Goal: Task Accomplishment & Management: Manage account settings

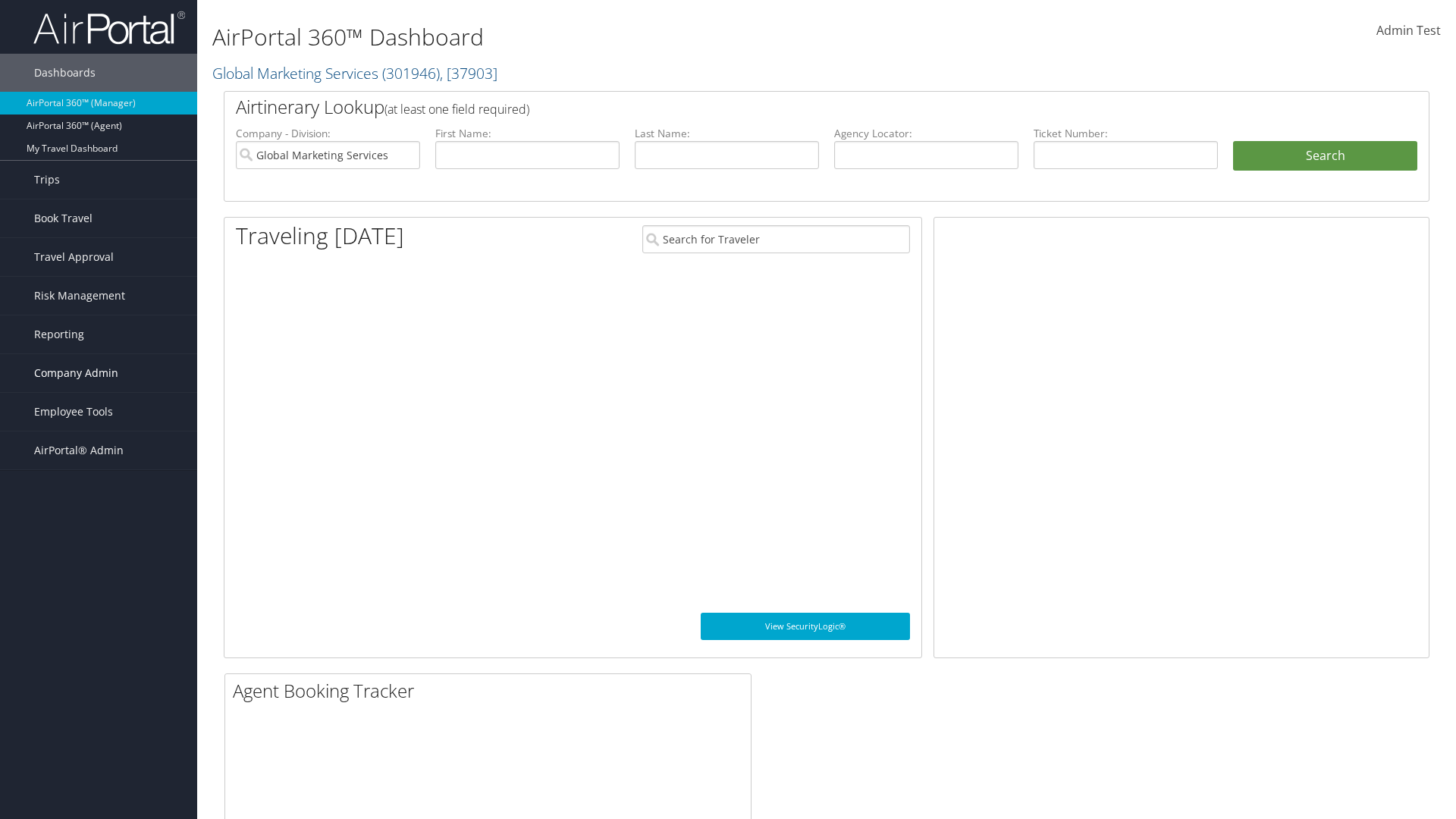
click at [99, 373] on span "Company Admin" at bounding box center [76, 372] width 84 height 38
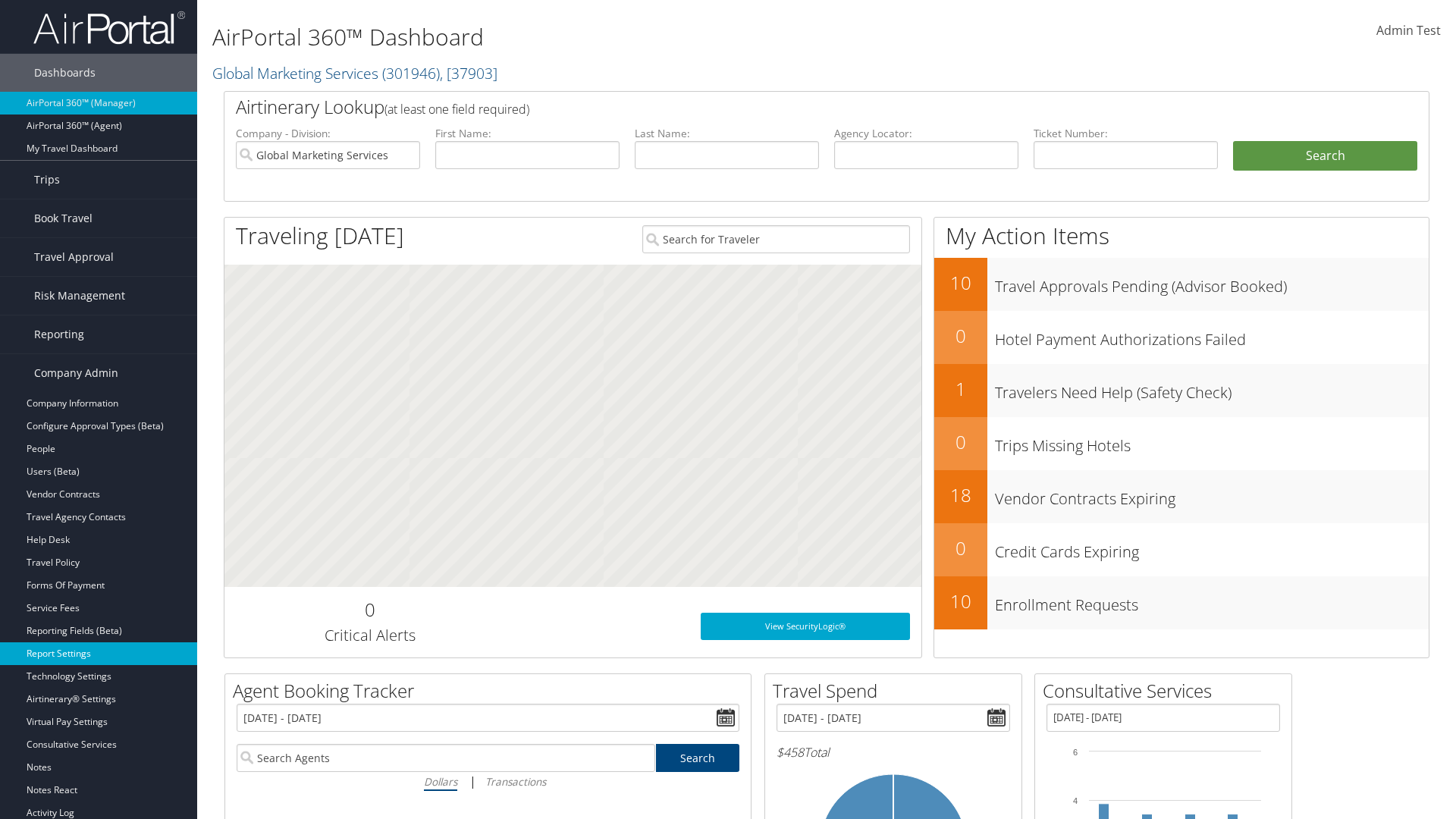
click at [99, 654] on link "Report Settings" at bounding box center [98, 653] width 197 height 22
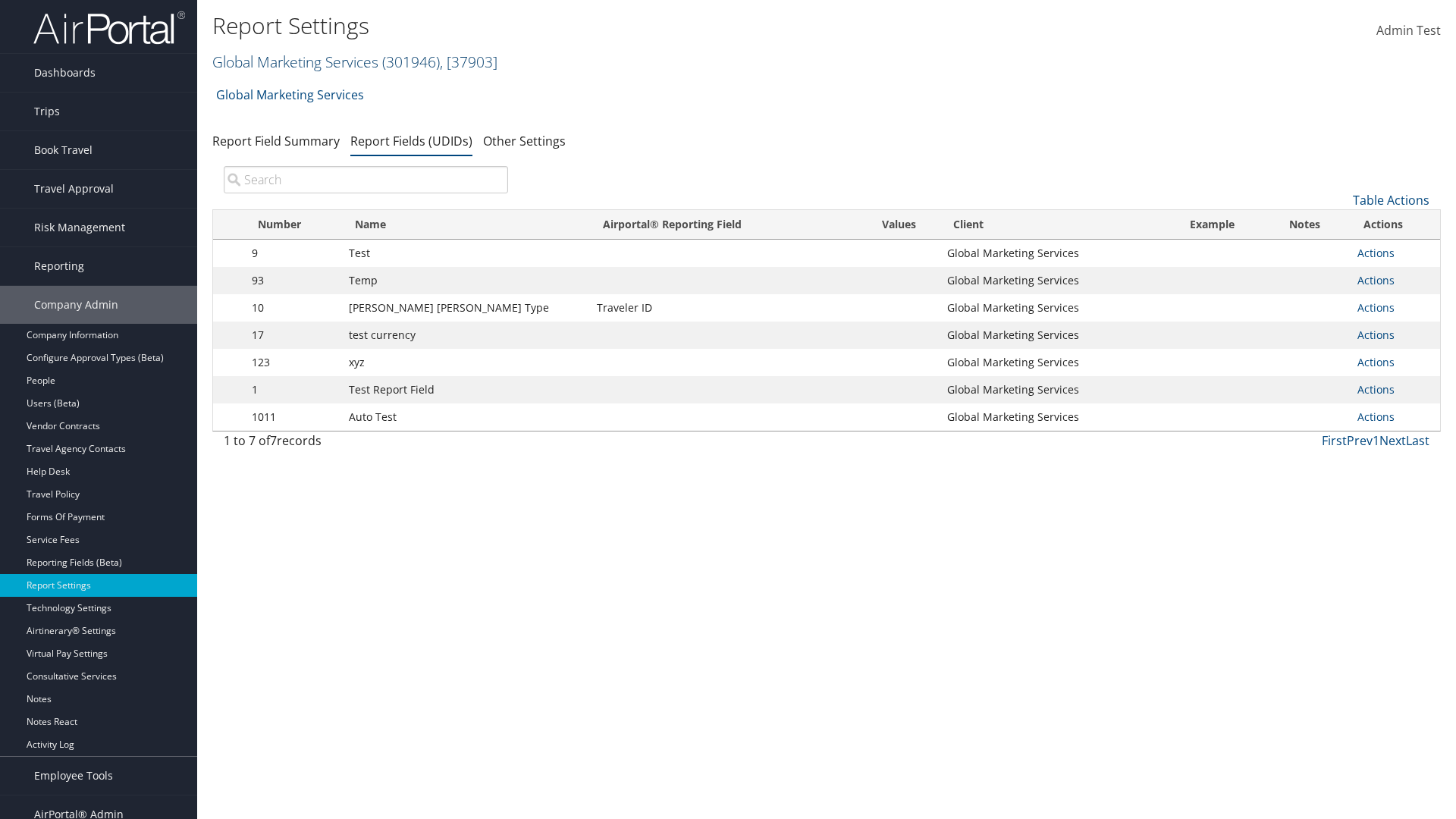
click at [294, 61] on link "Global Marketing Services ( 301946 ) , [ 37903 ]" at bounding box center [355, 62] width 285 height 20
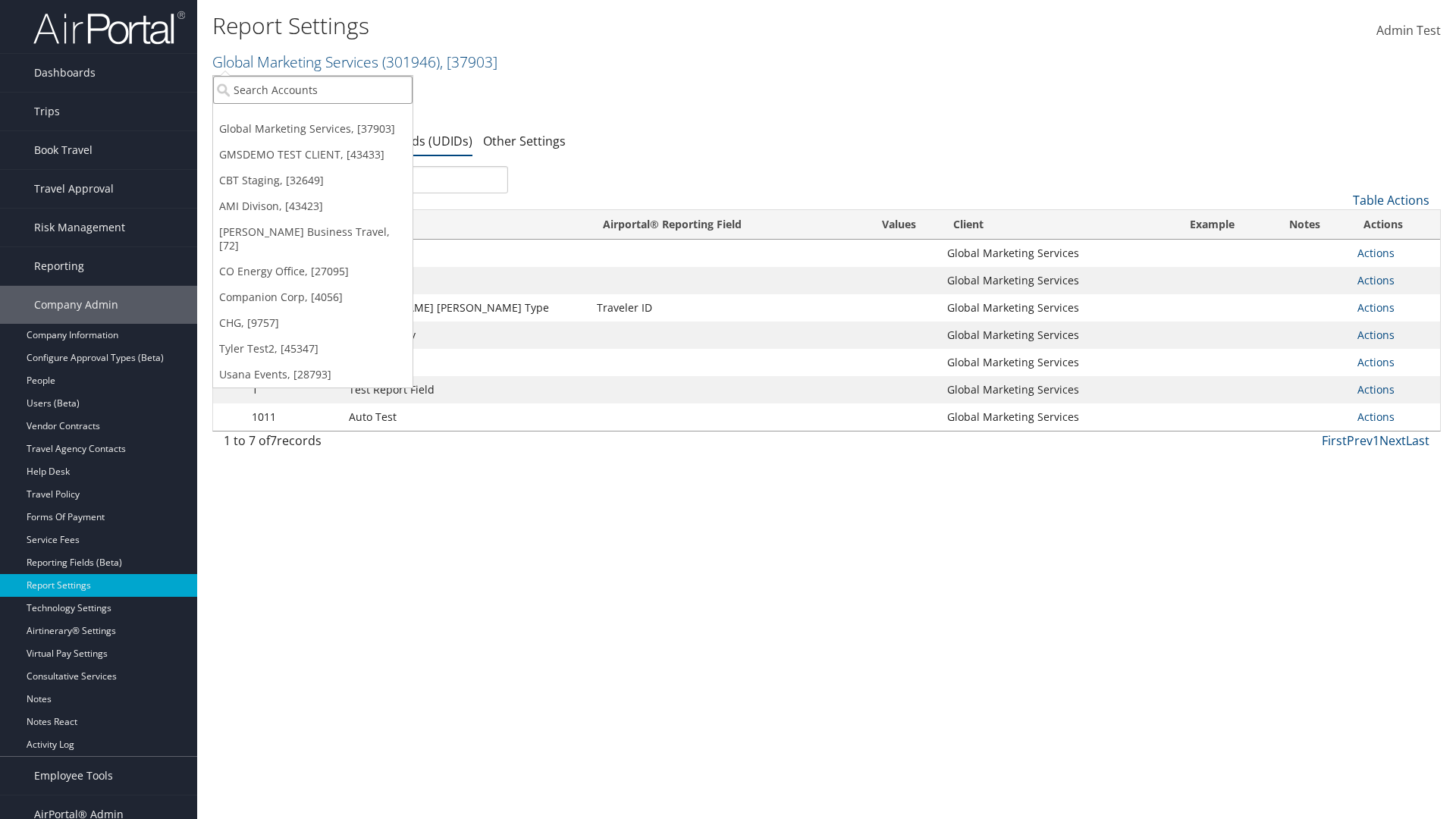
click at [312, 90] on input "search" at bounding box center [313, 90] width 199 height 28
type input "Global Marketing Services"
click at [327, 117] on div "Global Marketing Services (301946), [37903]" at bounding box center [327, 117] width 244 height 14
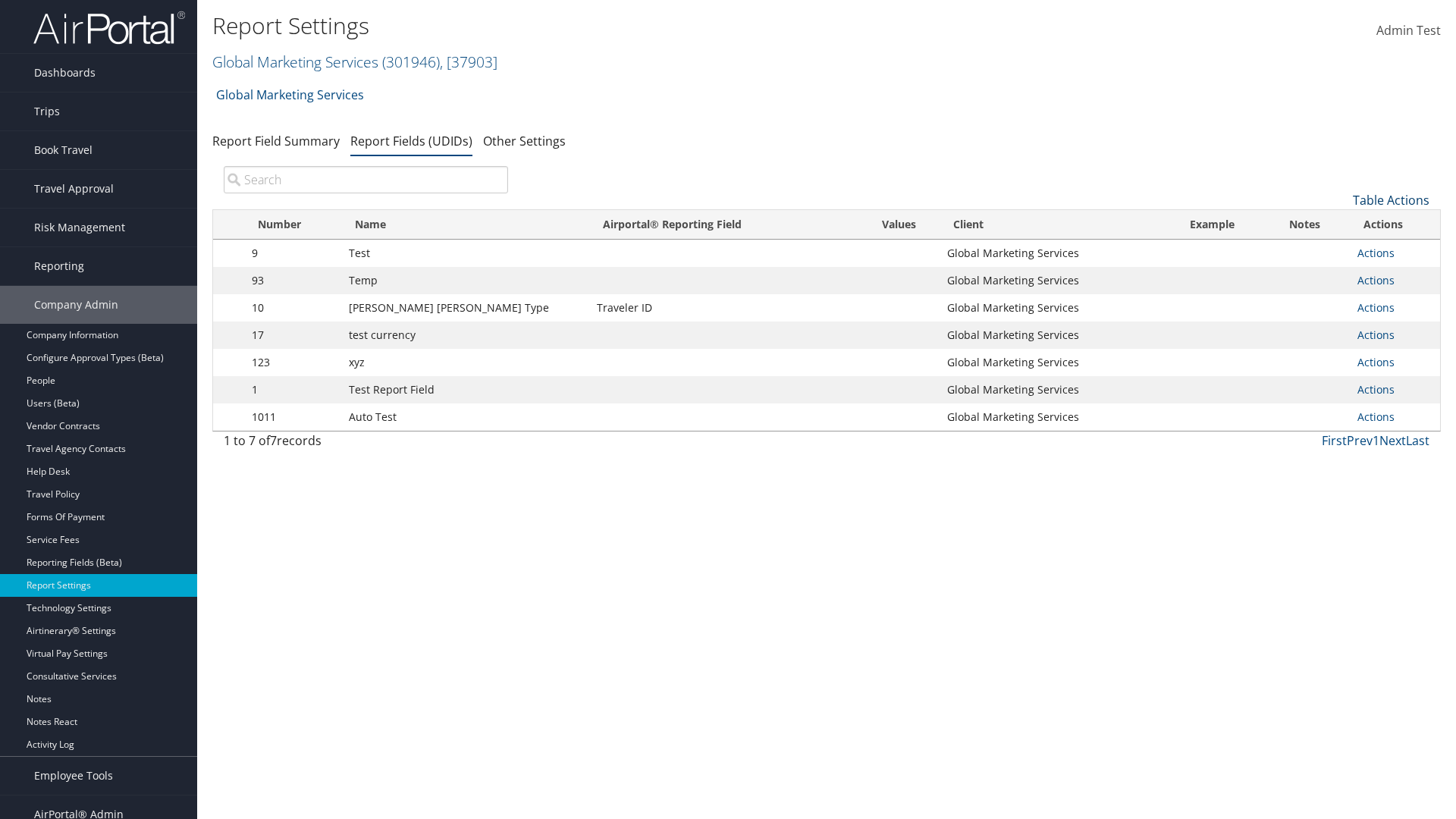
click at [1391, 200] on link "Table Actions" at bounding box center [1391, 200] width 77 height 17
click at [1340, 224] on link "New Record" at bounding box center [1341, 223] width 199 height 25
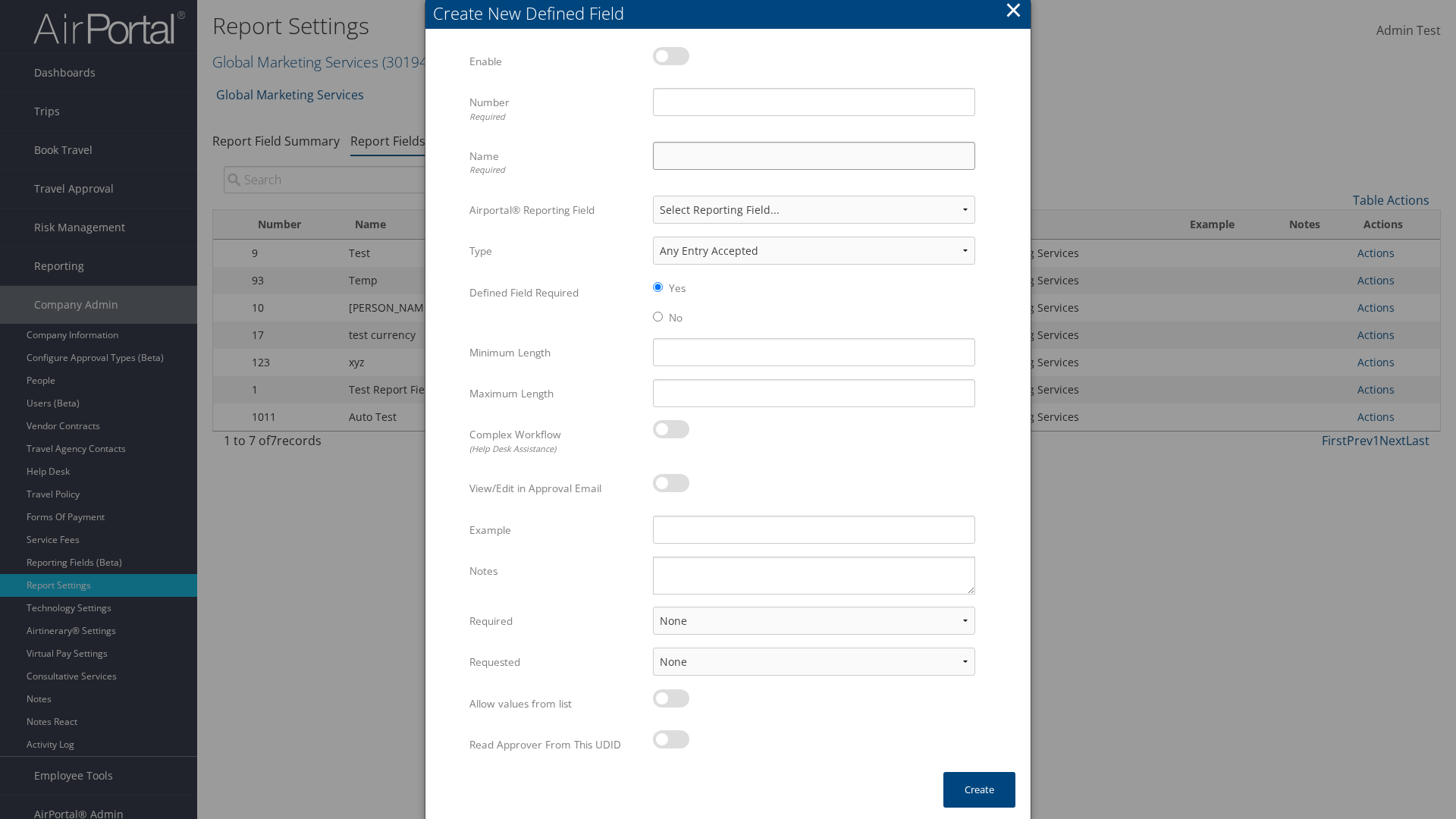
click at [814, 155] on input "Name Required" at bounding box center [814, 156] width 322 height 28
type input "Test Report Dummy"
click at [814, 102] on input "Number Required" at bounding box center [814, 102] width 322 height 28
type input "1"
click at [979, 790] on button "Create" at bounding box center [979, 790] width 72 height 36
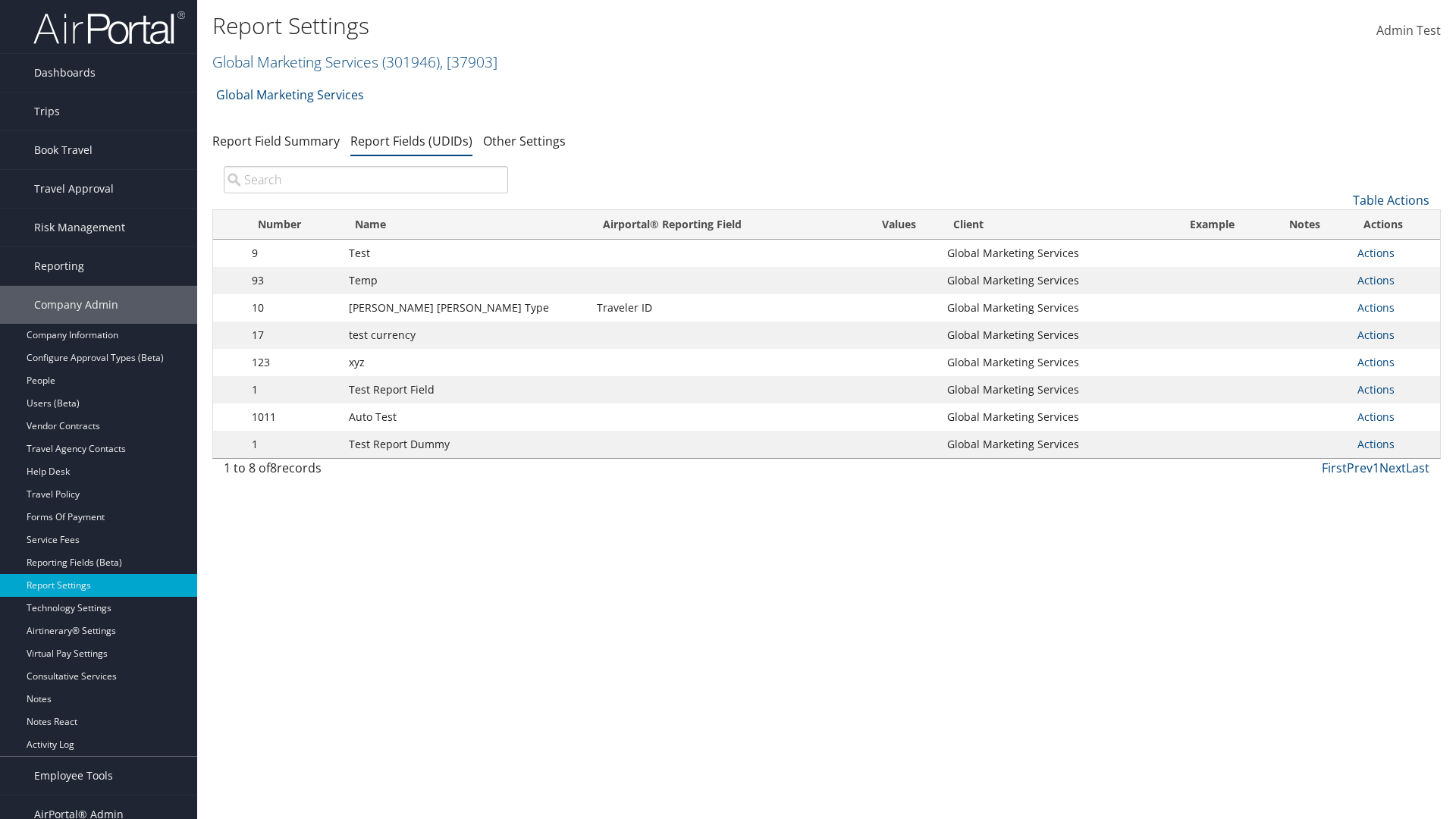
click at [1392, 444] on td "Actions Update Report Field Values Upload Report Field Values Edit Delete" at bounding box center [1395, 443] width 90 height 27
